Goal: Check status: Check status

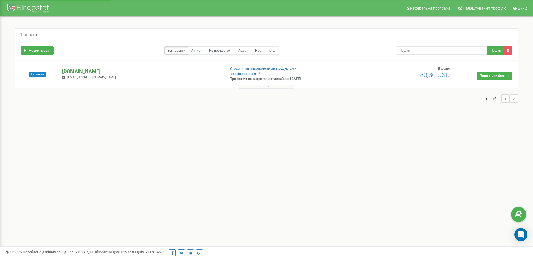
click at [78, 69] on p "[DOMAIN_NAME]" at bounding box center [141, 71] width 158 height 7
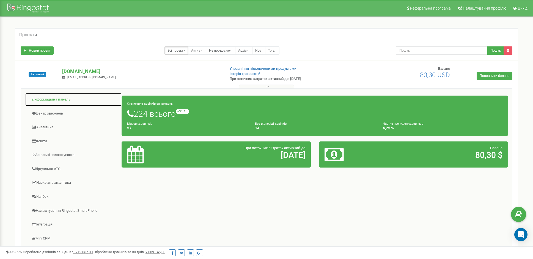
click at [60, 100] on link "Інформаційна панель" at bounding box center [73, 99] width 97 height 13
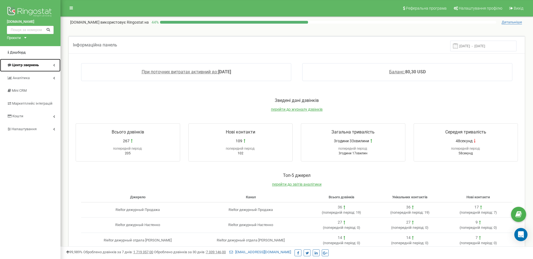
click at [37, 65] on span "Центр звернень" at bounding box center [25, 65] width 27 height 4
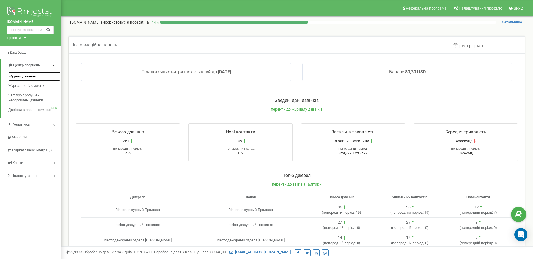
click at [29, 74] on span "Журнал дзвінків" at bounding box center [22, 76] width 28 height 5
